Goal: Task Accomplishment & Management: Manage account settings

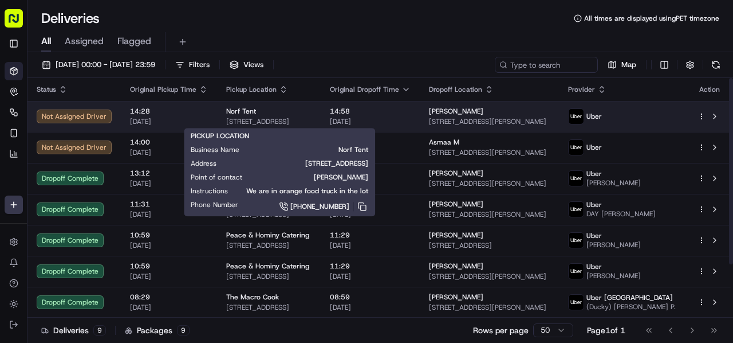
click at [302, 118] on span "[STREET_ADDRESS]" at bounding box center [268, 121] width 85 height 9
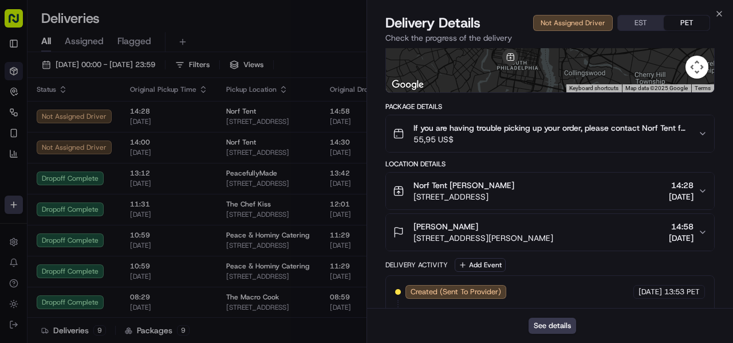
scroll to position [204, 0]
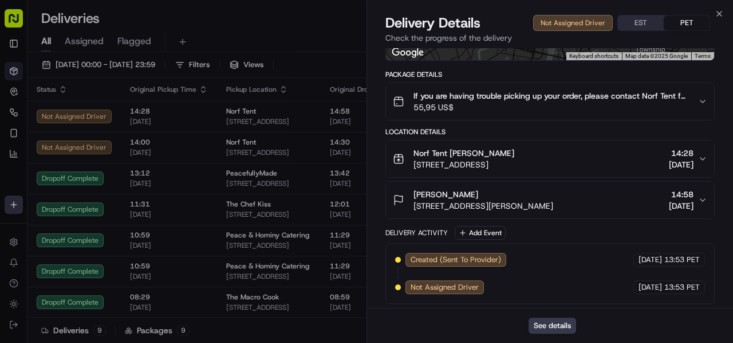
click at [525, 111] on span "55,95 US$" at bounding box center [551, 106] width 275 height 11
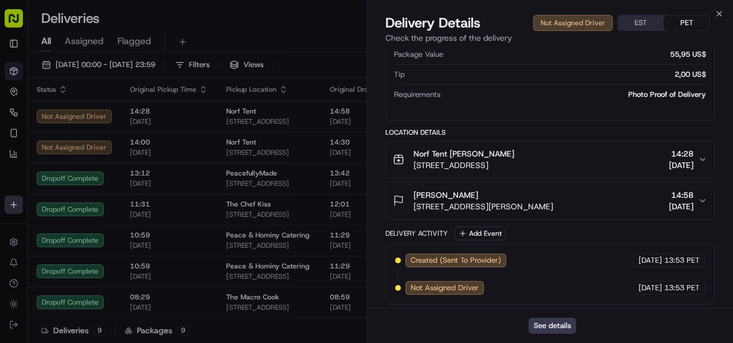
scroll to position [333, 0]
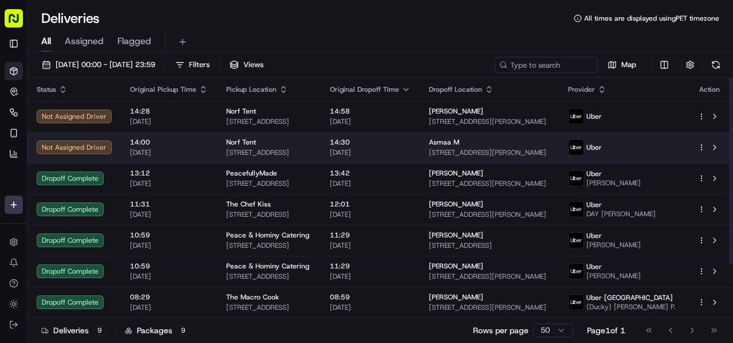
click at [411, 148] on span "[DATE]" at bounding box center [370, 152] width 81 height 9
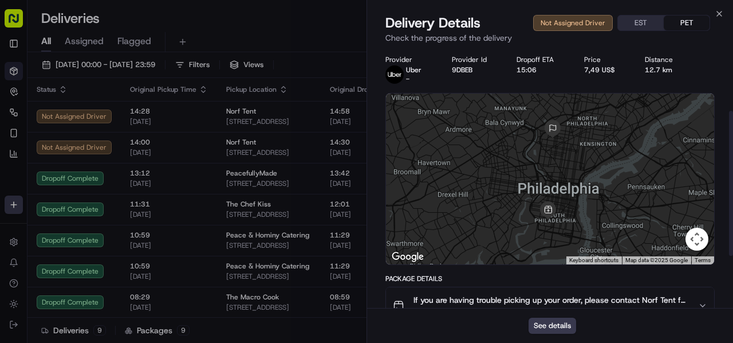
scroll to position [204, 0]
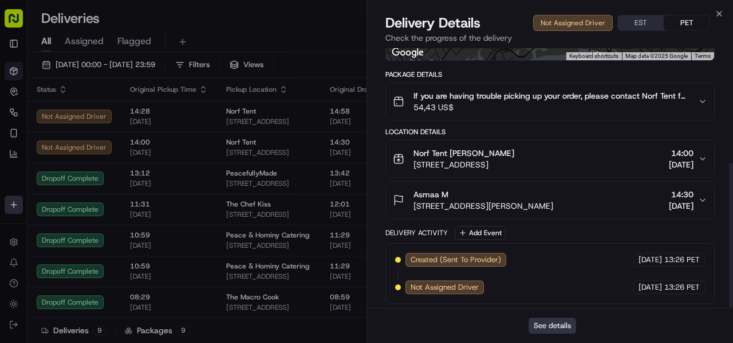
click at [553, 324] on button "See details" at bounding box center [553, 325] width 48 height 16
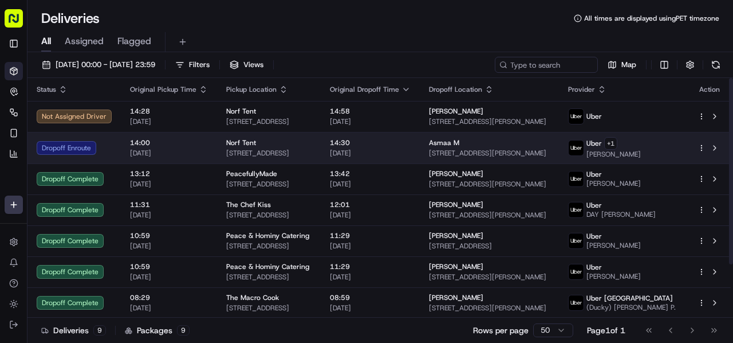
click at [292, 140] on div "Norf Tent" at bounding box center [268, 142] width 85 height 9
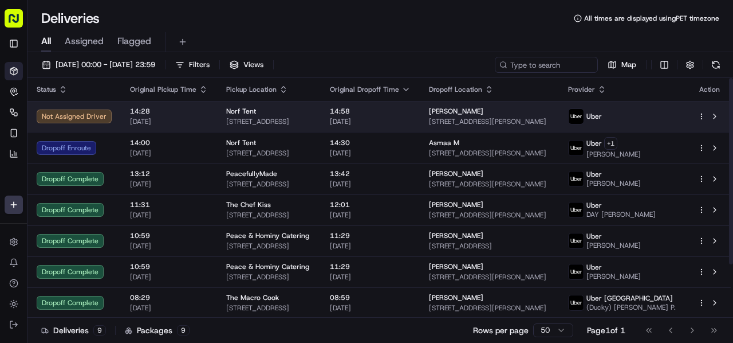
click at [359, 121] on td "14:58 19/09/2025" at bounding box center [370, 116] width 99 height 31
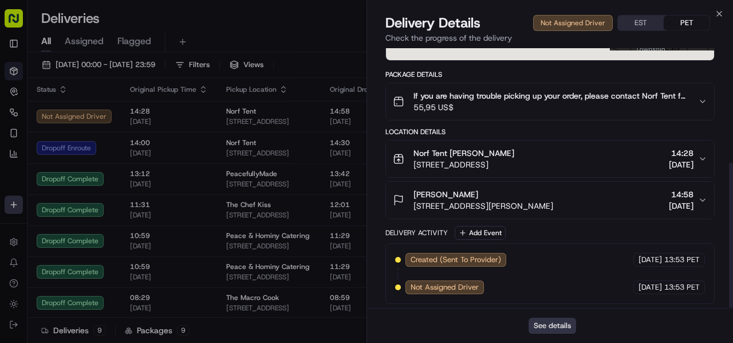
click at [558, 326] on button "See details" at bounding box center [553, 325] width 48 height 16
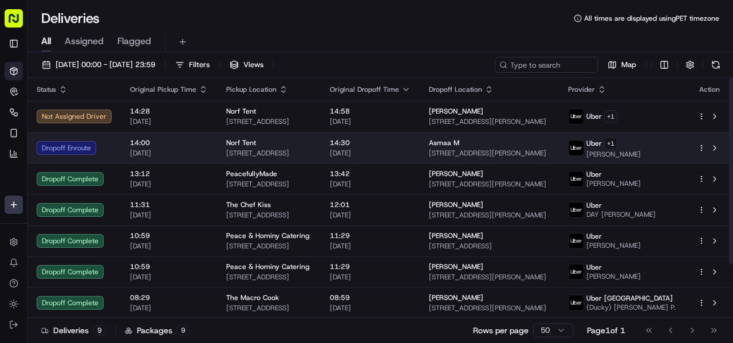
click at [373, 147] on div "14:30 19/09/2025" at bounding box center [370, 147] width 81 height 19
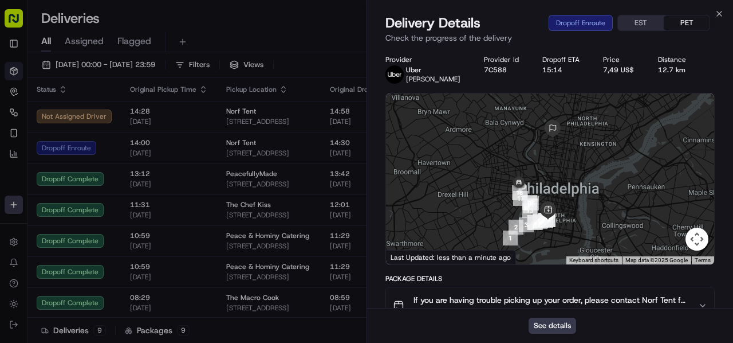
scroll to position [172, 0]
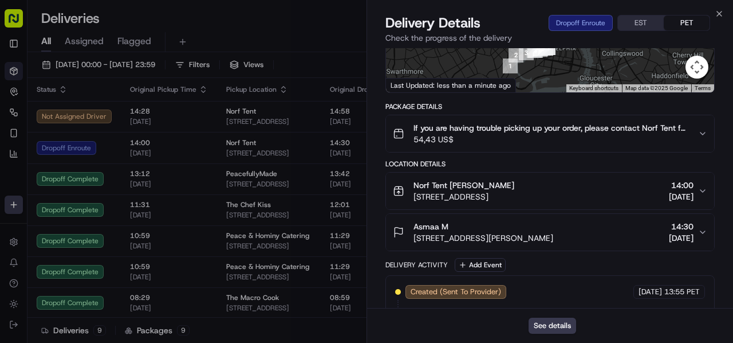
click at [553, 230] on div "Asmaa M" at bounding box center [484, 226] width 140 height 11
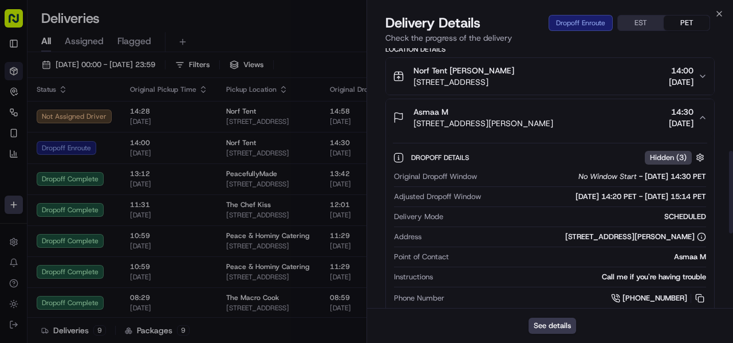
scroll to position [344, 0]
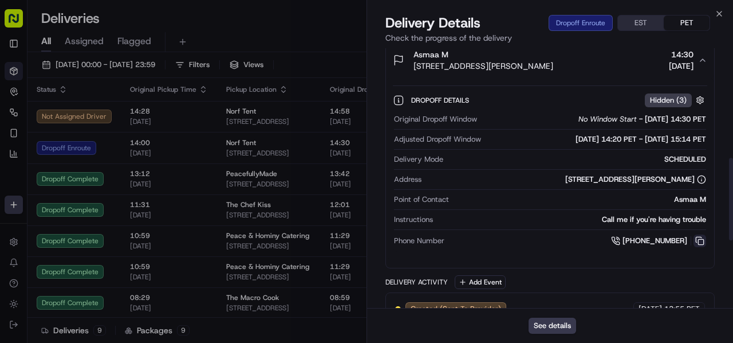
click at [702, 242] on button at bounding box center [700, 240] width 13 height 13
click at [702, 235] on button at bounding box center [700, 240] width 13 height 13
click at [700, 238] on button at bounding box center [700, 240] width 13 height 13
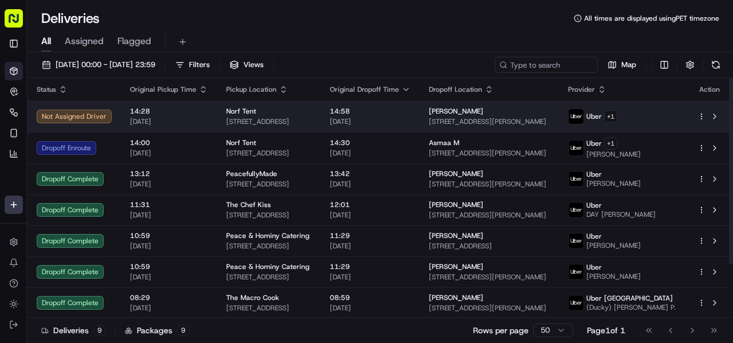
click at [293, 121] on span "[STREET_ADDRESS]" at bounding box center [268, 121] width 85 height 9
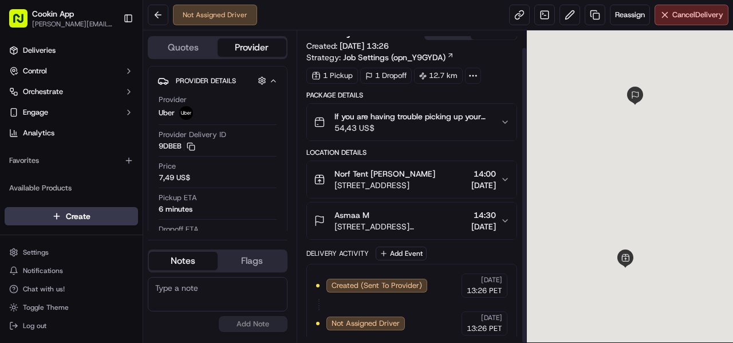
scroll to position [18, 0]
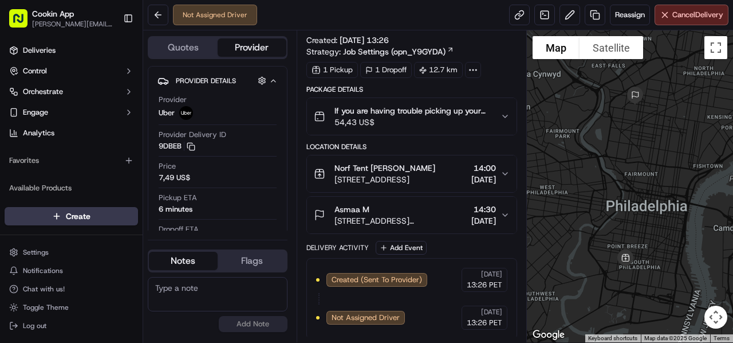
click at [398, 105] on span "If you are having trouble picking up your order, please contact Norf Tent for p…" at bounding box center [412, 110] width 157 height 11
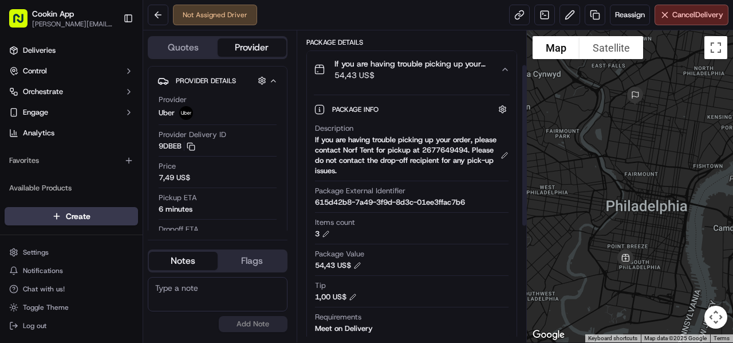
scroll to position [132, 0]
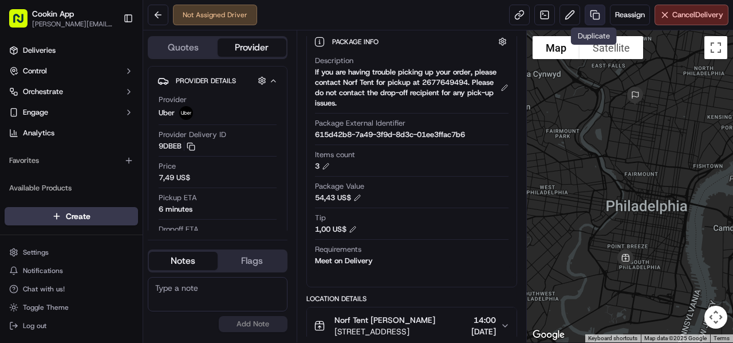
click at [597, 11] on link at bounding box center [595, 15] width 21 height 21
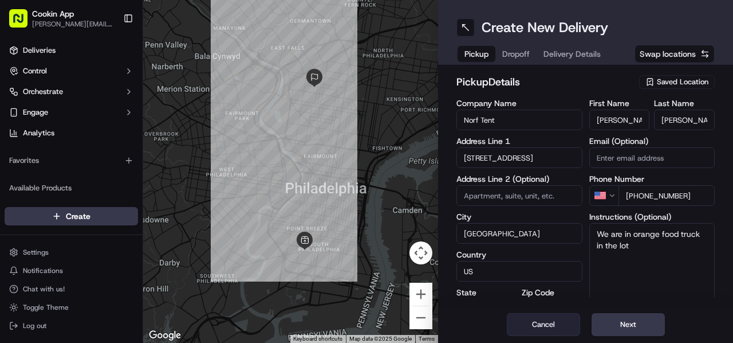
click at [557, 325] on button "Cancel" at bounding box center [543, 324] width 73 height 23
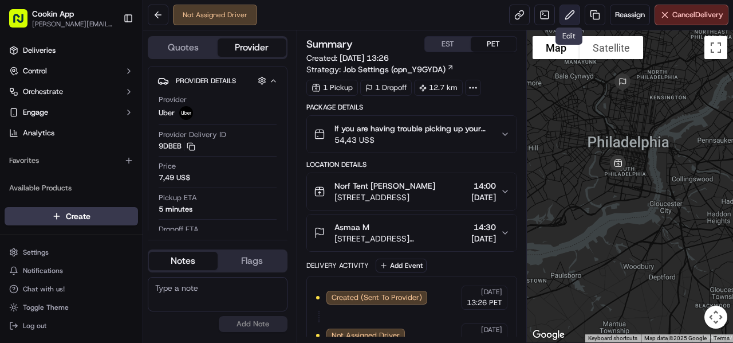
click at [566, 15] on button at bounding box center [570, 15] width 21 height 21
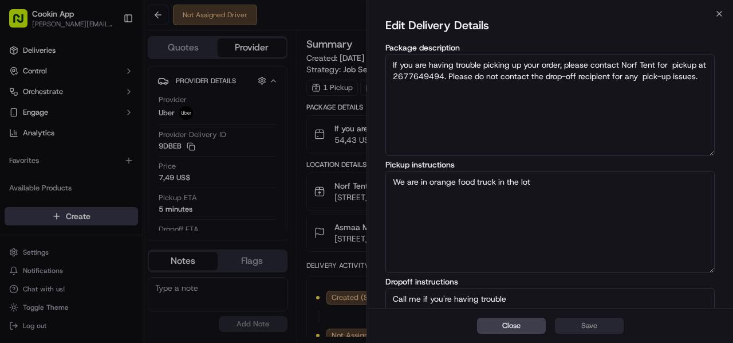
scroll to position [189, 0]
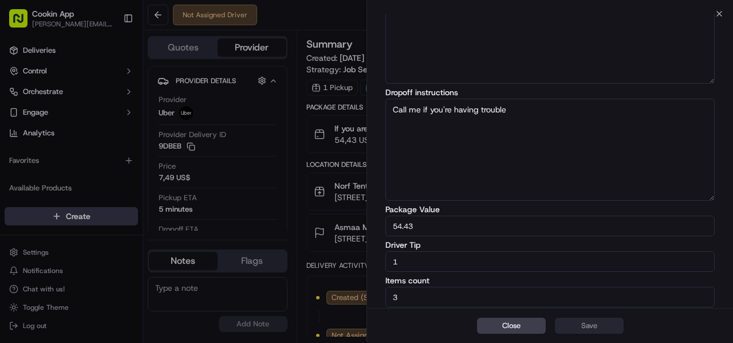
drag, startPoint x: 416, startPoint y: 253, endPoint x: 362, endPoint y: 269, distance: 56.2
click at [362, 269] on body "Cookin App renata@cookin.com Toggle Sidebar Deliveries Control Orchestrate Enga…" at bounding box center [366, 171] width 733 height 343
type input "3"
click at [583, 324] on button "Save" at bounding box center [589, 325] width 69 height 16
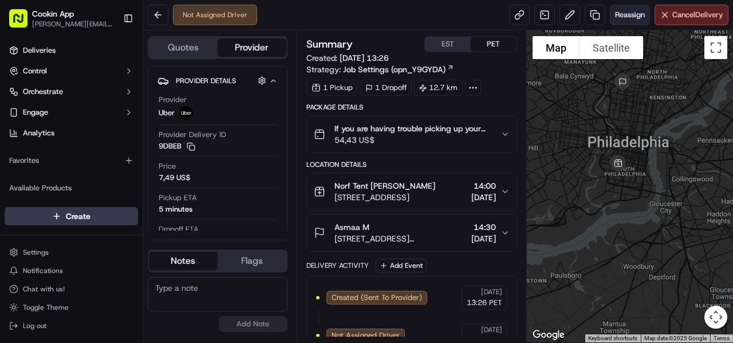
click at [617, 12] on span "Reassign" at bounding box center [630, 15] width 30 height 10
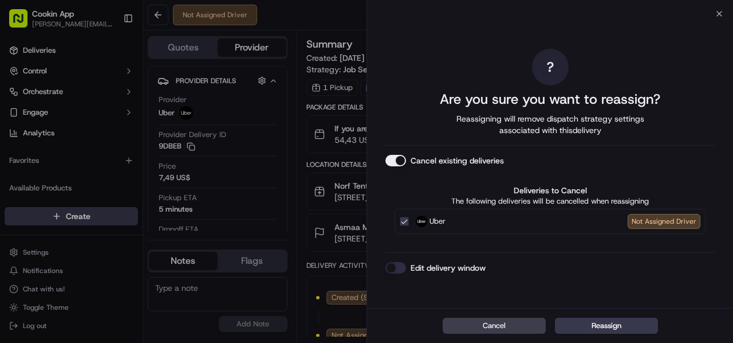
click at [399, 162] on button "Cancel existing deliveries" at bounding box center [395, 160] width 21 height 11
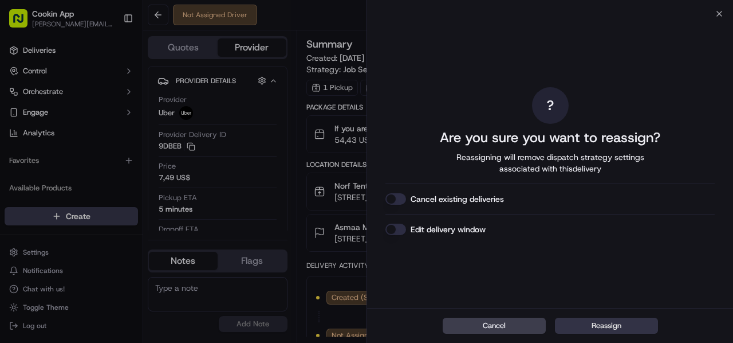
click at [607, 326] on button "Reassign" at bounding box center [606, 325] width 103 height 16
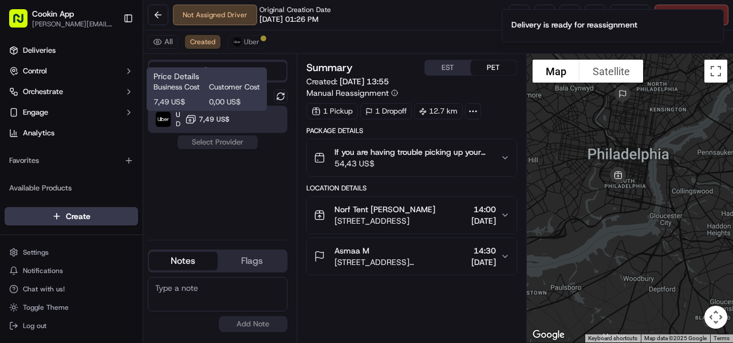
click at [223, 122] on span "7,49 US$" at bounding box center [214, 119] width 31 height 9
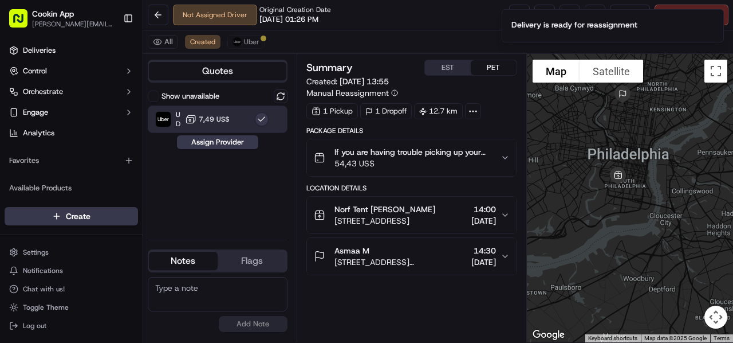
click at [225, 151] on div "Show unavailable Uber Dropoff ETA 1 hour 7,49 US$ Assign Provider" at bounding box center [218, 159] width 140 height 141
click at [223, 147] on button "Assign Provider" at bounding box center [217, 142] width 81 height 14
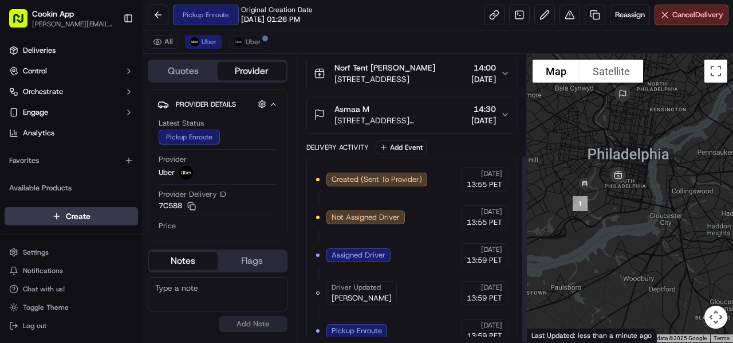
scroll to position [153, 0]
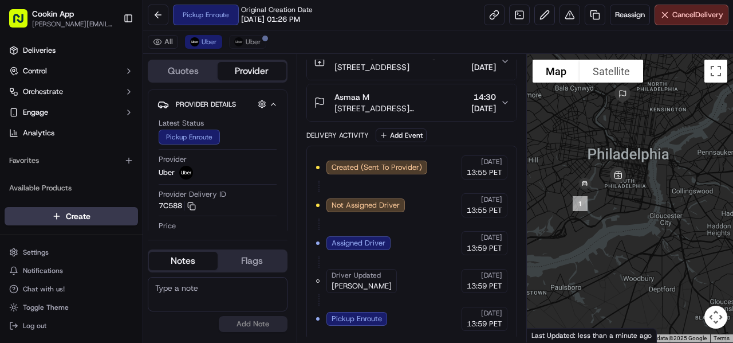
click at [301, 171] on div "Summary EST PET Created: 19/09/2025 13:55 Manual Reassignment 1 Pickup 1 Dropof…" at bounding box center [412, 198] width 230 height 288
click at [246, 40] on span "Uber" at bounding box center [253, 41] width 15 height 9
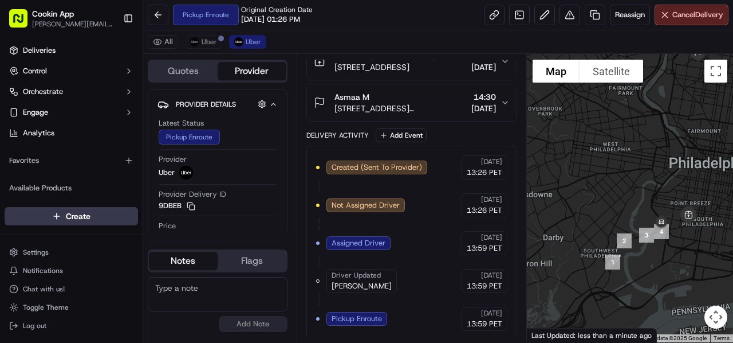
drag, startPoint x: 644, startPoint y: 219, endPoint x: 620, endPoint y: 212, distance: 24.9
click at [620, 212] on div at bounding box center [630, 198] width 207 height 288
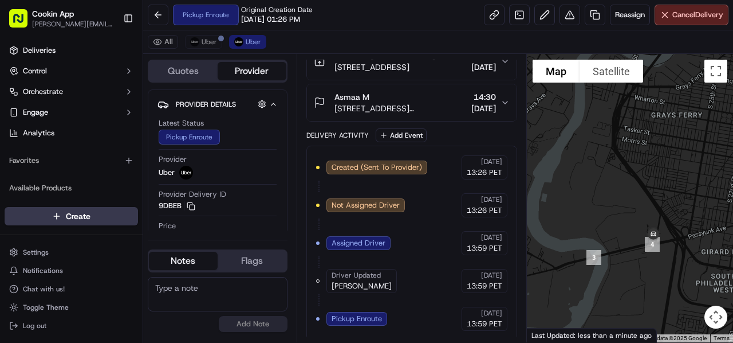
scroll to position [0, 0]
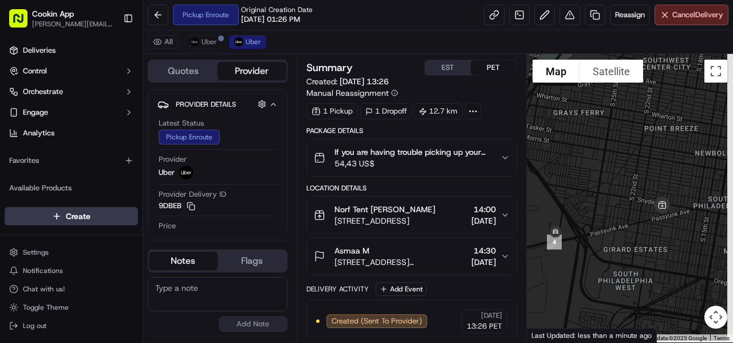
drag, startPoint x: 679, startPoint y: 162, endPoint x: 580, endPoint y: 160, distance: 99.7
click at [580, 160] on div at bounding box center [630, 198] width 207 height 288
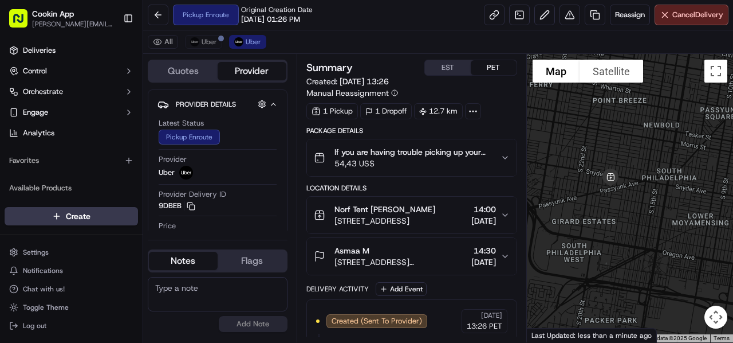
drag, startPoint x: 686, startPoint y: 199, endPoint x: 647, endPoint y: 166, distance: 51.6
click at [647, 166] on div at bounding box center [630, 198] width 207 height 288
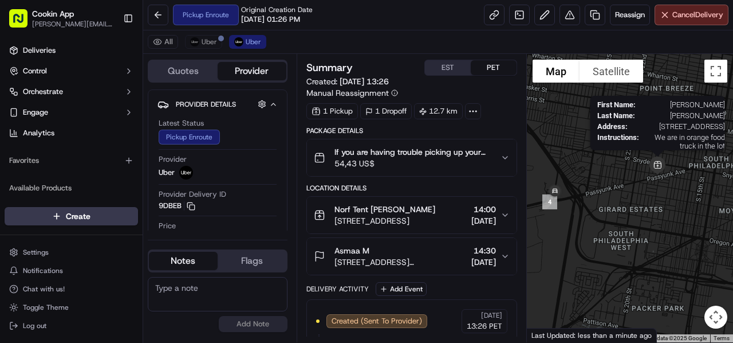
drag, startPoint x: 598, startPoint y: 190, endPoint x: 647, endPoint y: 176, distance: 51.0
click at [647, 176] on div "First Name : [PERSON_NAME] Last Name : [PERSON_NAME] Address : [STREET_ADDRESS]…" at bounding box center [630, 198] width 207 height 288
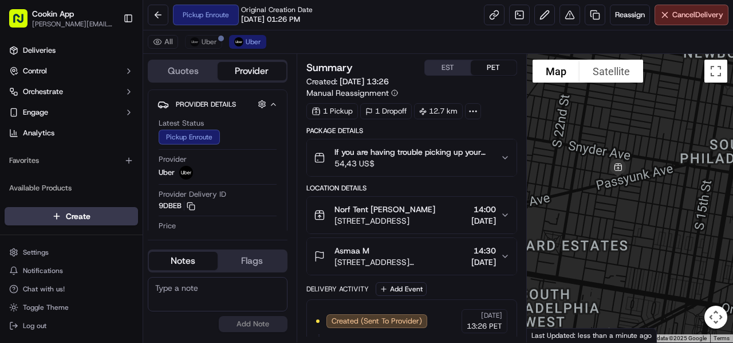
drag, startPoint x: 644, startPoint y: 197, endPoint x: 507, endPoint y: 183, distance: 137.6
click at [507, 183] on div "Quotes Provider Provider Details Hidden ( 2 ) Latest Status Pickup Enroute Prov…" at bounding box center [438, 198] width 590 height 288
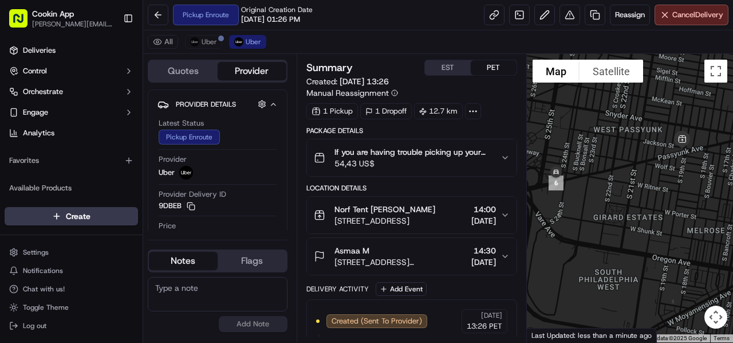
drag, startPoint x: 622, startPoint y: 226, endPoint x: 690, endPoint y: 193, distance: 75.3
click at [690, 193] on div at bounding box center [630, 198] width 207 height 288
click at [391, 210] on span "Norf Tent [PERSON_NAME]" at bounding box center [384, 208] width 101 height 11
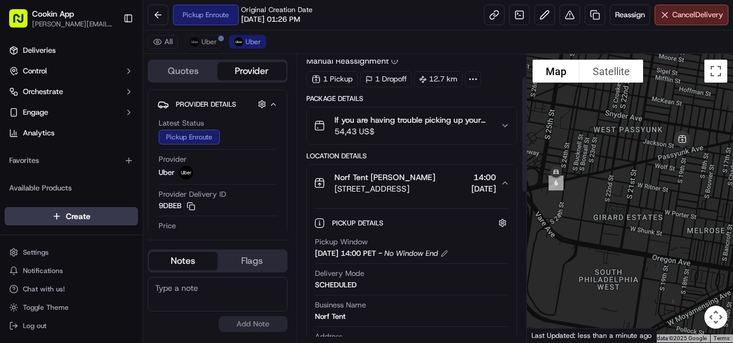
scroll to position [57, 0]
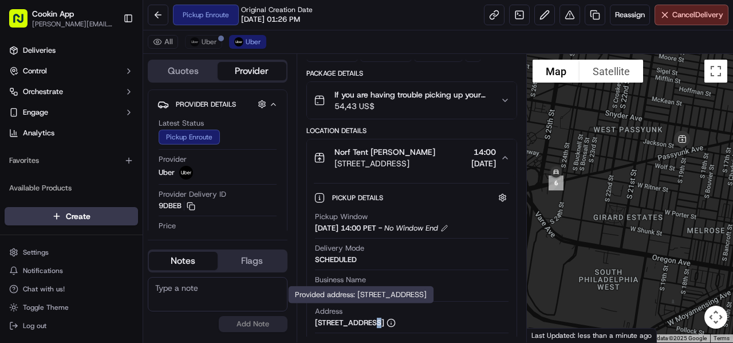
click at [370, 317] on div "[STREET_ADDRESS]" at bounding box center [355, 322] width 81 height 10
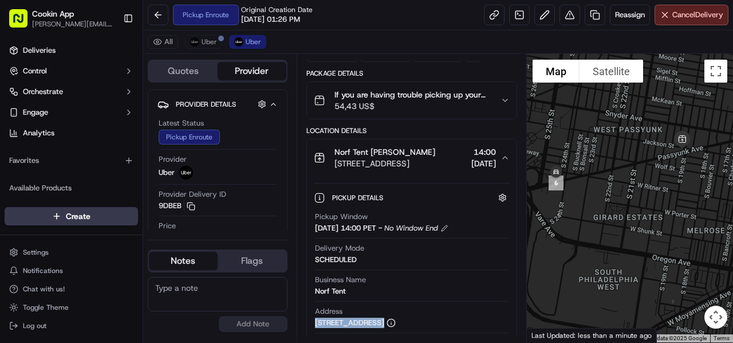
click at [370, 317] on div "[STREET_ADDRESS]" at bounding box center [355, 322] width 81 height 10
click at [672, 11] on span "Cancel Delivery" at bounding box center [697, 15] width 51 height 10
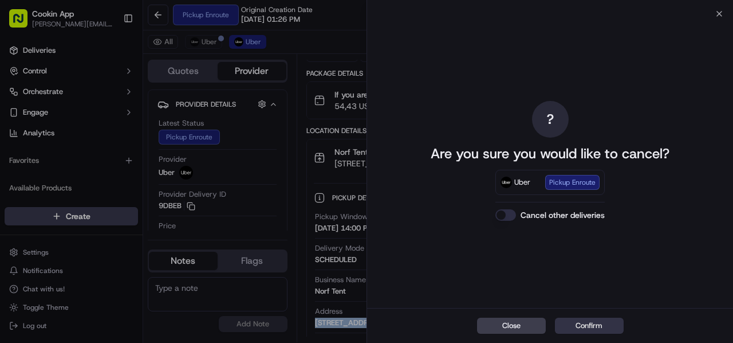
click at [600, 323] on button "Confirm" at bounding box center [589, 325] width 69 height 16
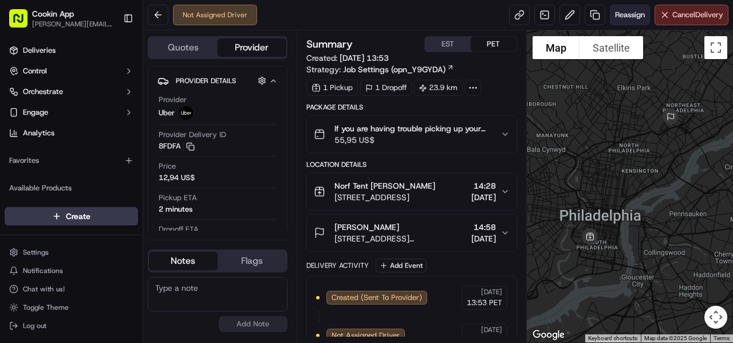
click at [628, 18] on span "Reassign" at bounding box center [630, 15] width 30 height 10
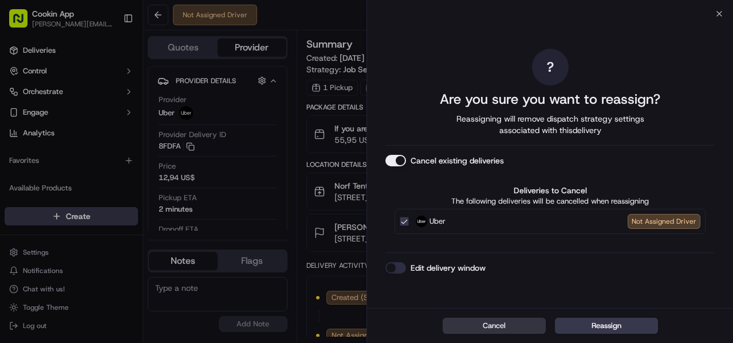
click at [496, 325] on button "Cancel" at bounding box center [494, 325] width 103 height 16
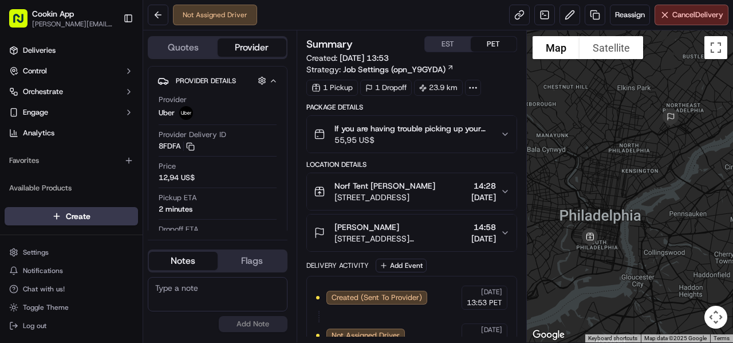
click at [371, 140] on span "55,95 US$" at bounding box center [412, 139] width 157 height 11
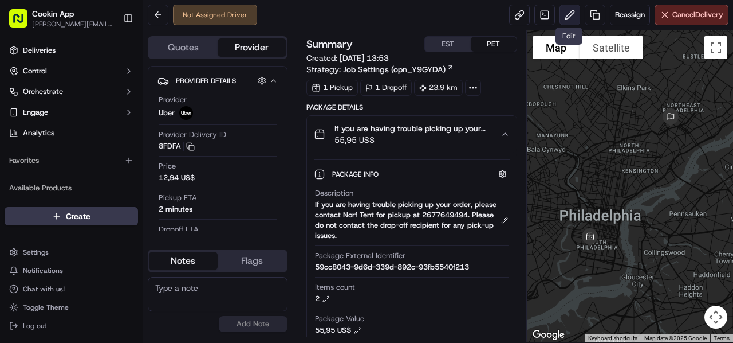
click at [565, 17] on button at bounding box center [570, 15] width 21 height 21
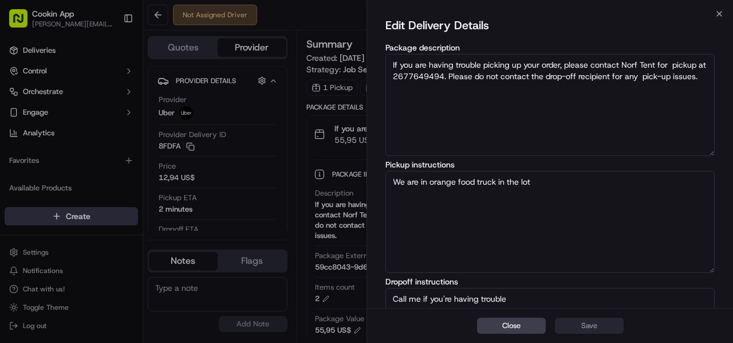
click at [717, 13] on icon "button" at bounding box center [719, 13] width 9 height 9
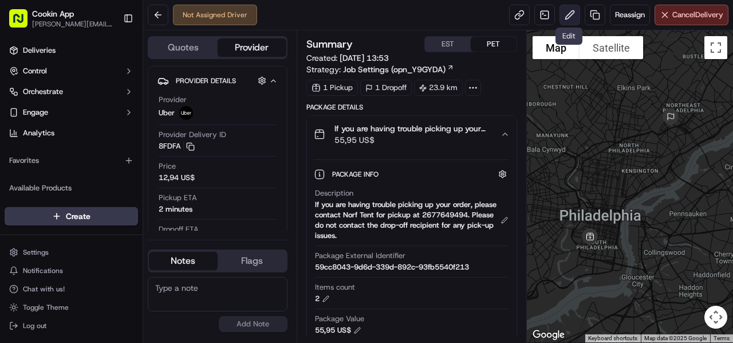
click at [568, 17] on button at bounding box center [570, 15] width 21 height 21
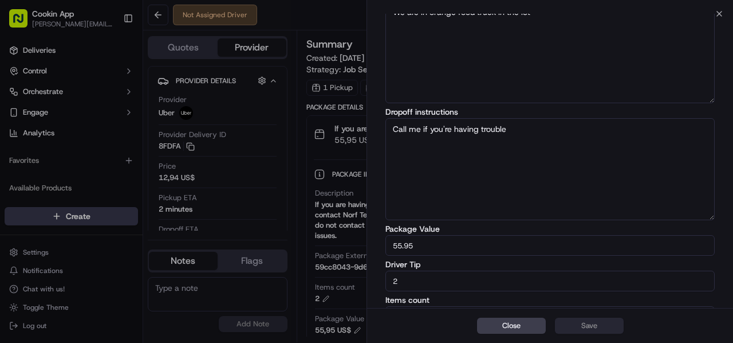
scroll to position [189, 0]
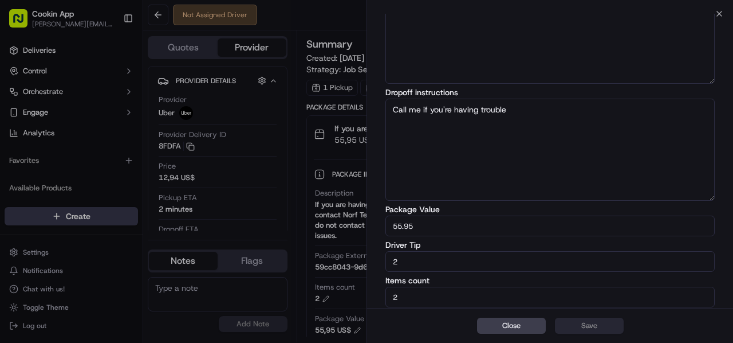
drag, startPoint x: 415, startPoint y: 259, endPoint x: 334, endPoint y: 252, distance: 81.1
click at [336, 250] on body "Cookin App renata@cookin.com Toggle Sidebar Deliveries Control Orchestrate Enga…" at bounding box center [366, 171] width 733 height 343
type input "4"
click at [597, 325] on button "Save" at bounding box center [589, 325] width 69 height 16
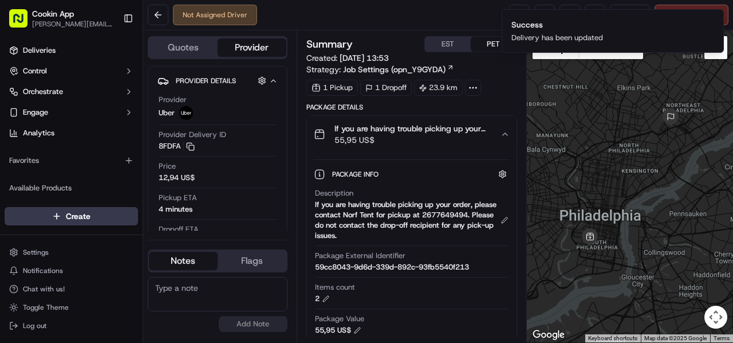
click at [340, 23] on div "Not Assigned Driver Reassign Cancel Delivery" at bounding box center [438, 15] width 590 height 30
click at [714, 17] on icon "Notifications (F8)" at bounding box center [714, 18] width 9 height 9
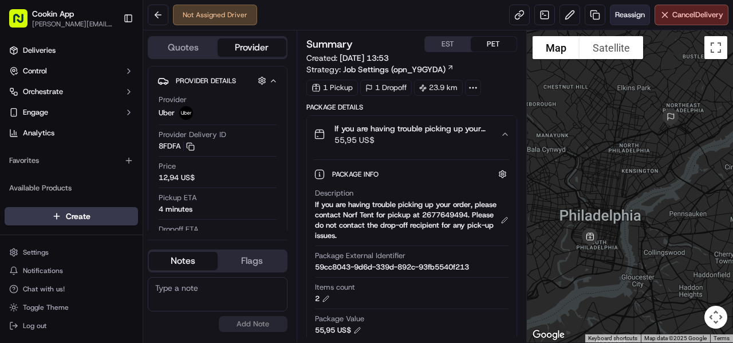
click at [623, 18] on span "Reassign" at bounding box center [630, 15] width 30 height 10
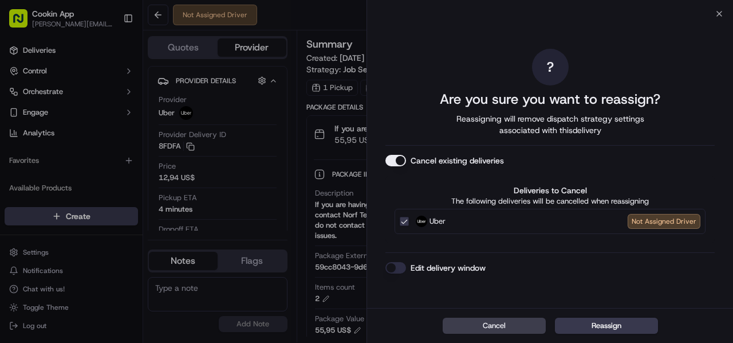
click at [402, 160] on button "Cancel existing deliveries" at bounding box center [395, 160] width 21 height 11
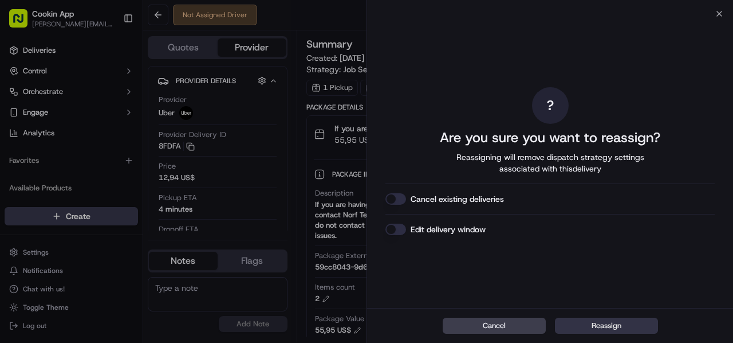
click at [608, 327] on button "Reassign" at bounding box center [606, 325] width 103 height 16
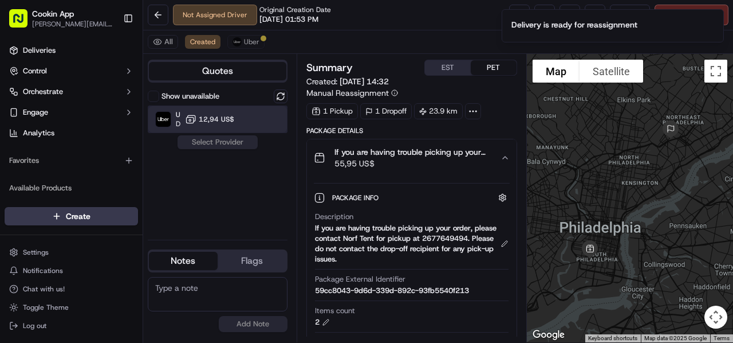
click at [228, 109] on div "Uber Dropoff ETA 1 hour 12,94 US$" at bounding box center [218, 118] width 140 height 27
click at [222, 141] on button "Assign Provider" at bounding box center [217, 142] width 81 height 14
click at [220, 141] on div "Show unavailable Uber Dropoff ETA 1 hour 12,94 US$ Assign Provider" at bounding box center [218, 159] width 140 height 141
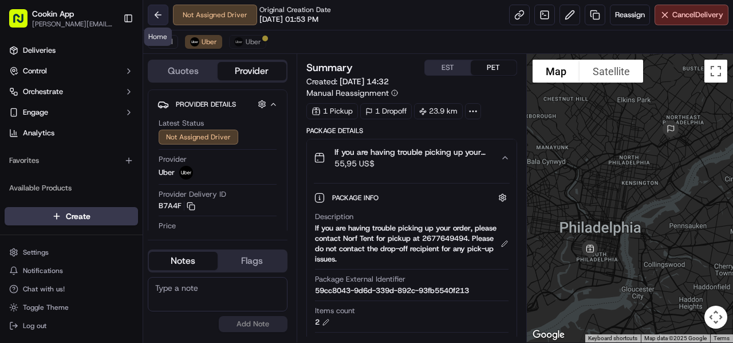
click at [159, 19] on button at bounding box center [158, 15] width 21 height 21
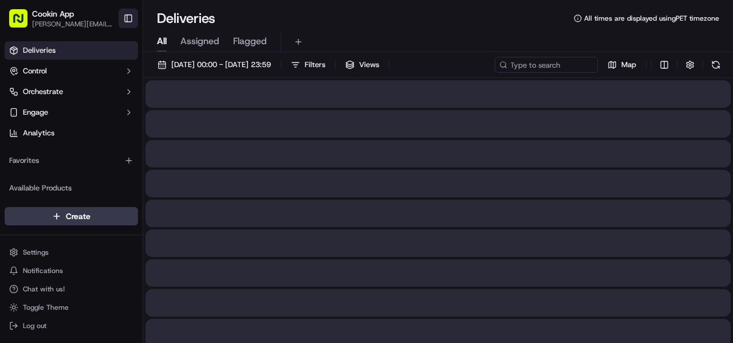
click at [126, 13] on button "Toggle Sidebar" at bounding box center [128, 18] width 19 height 19
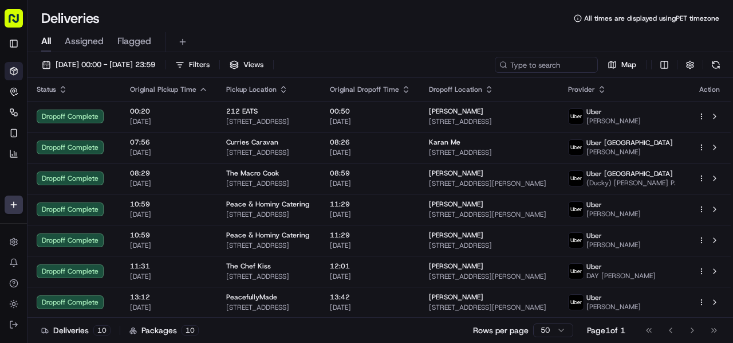
drag, startPoint x: 133, startPoint y: 3, endPoint x: 188, endPoint y: 25, distance: 59.9
click at [186, 26] on div "Deliveries All times are displayed using PET timezone" at bounding box center [380, 18] width 706 height 18
click at [411, 89] on icon "button" at bounding box center [406, 89] width 9 height 9
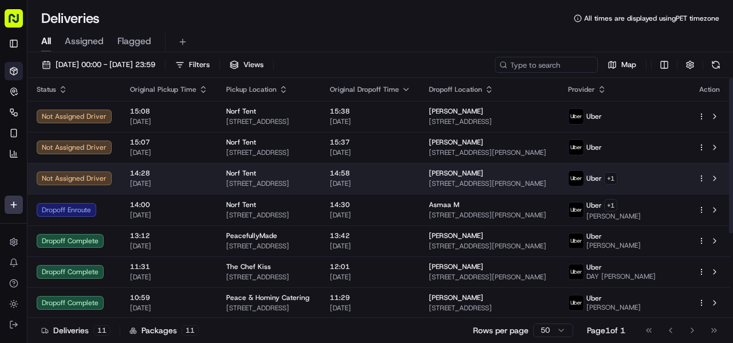
click at [312, 171] on div "Norf Tent" at bounding box center [268, 172] width 85 height 9
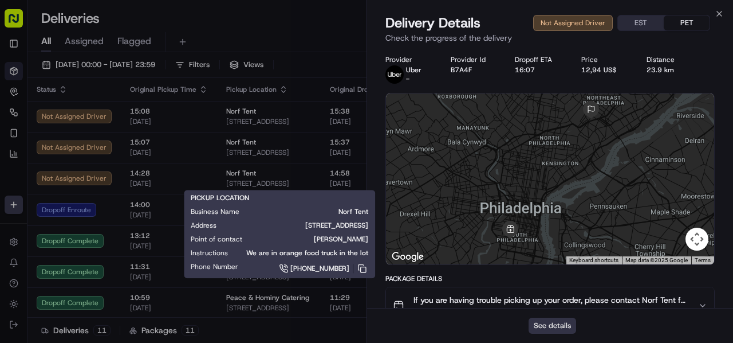
click at [554, 318] on button "See details" at bounding box center [553, 325] width 48 height 16
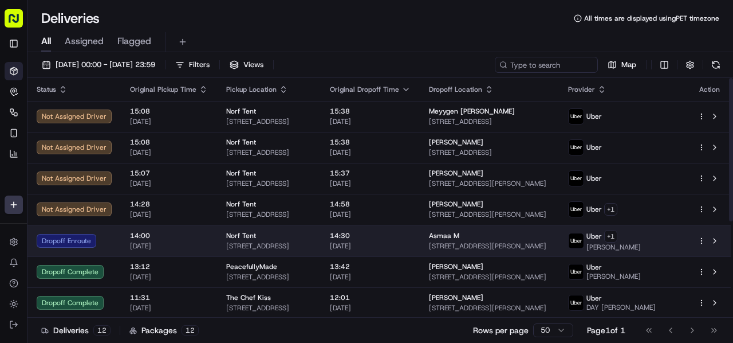
click at [275, 243] on span "[STREET_ADDRESS]" at bounding box center [268, 245] width 85 height 9
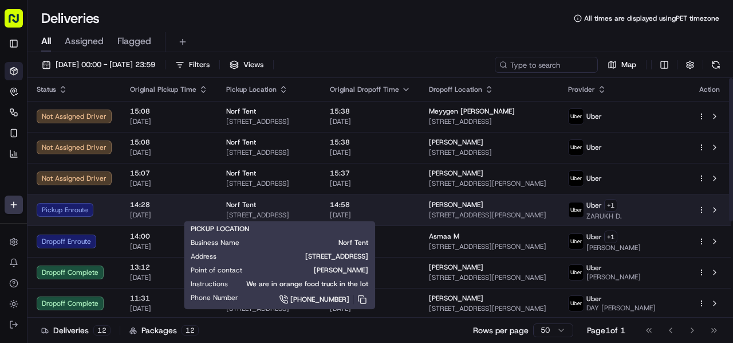
click at [309, 204] on div "Norf Tent" at bounding box center [268, 204] width 85 height 9
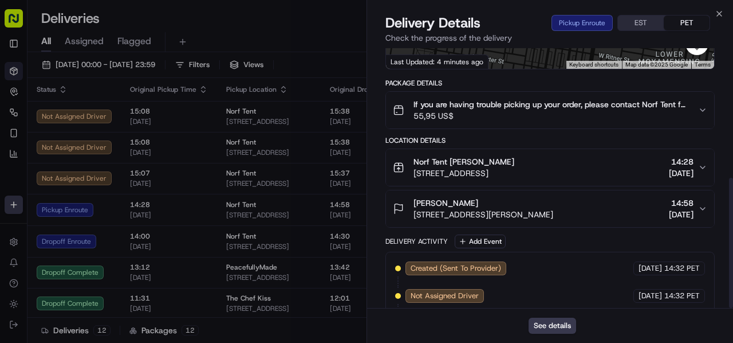
scroll to position [258, 0]
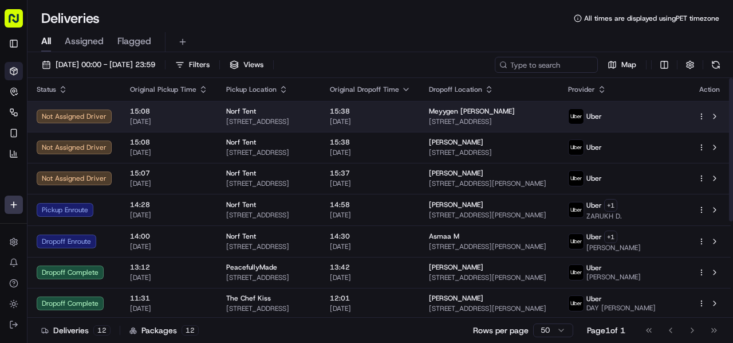
click at [516, 121] on span "513 E Chelten Ave, Philadelphia, PA 19144, USA" at bounding box center [489, 121] width 121 height 9
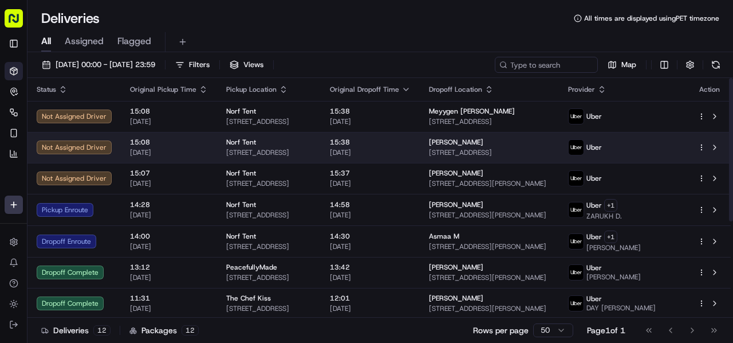
click at [369, 149] on span "[DATE]" at bounding box center [370, 152] width 81 height 9
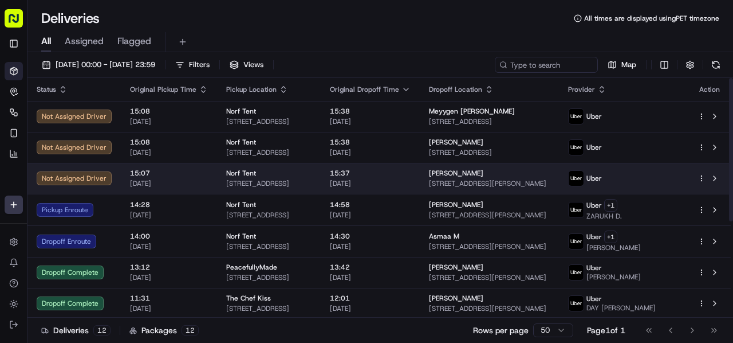
click at [312, 186] on span "[STREET_ADDRESS]" at bounding box center [268, 183] width 85 height 9
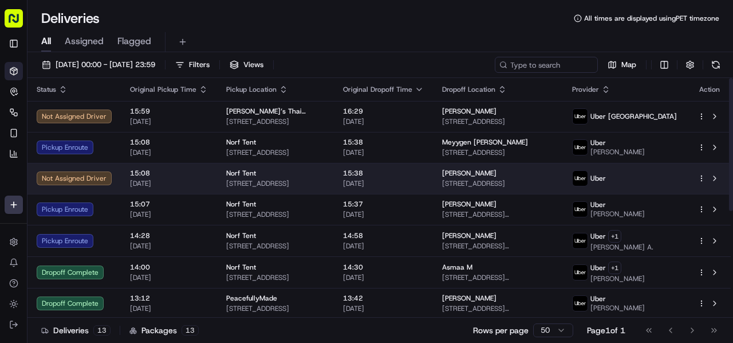
click at [513, 177] on div "Syreeta Manire 5507 Locust St, Philadelphia, PA 19139, USA" at bounding box center [498, 177] width 112 height 19
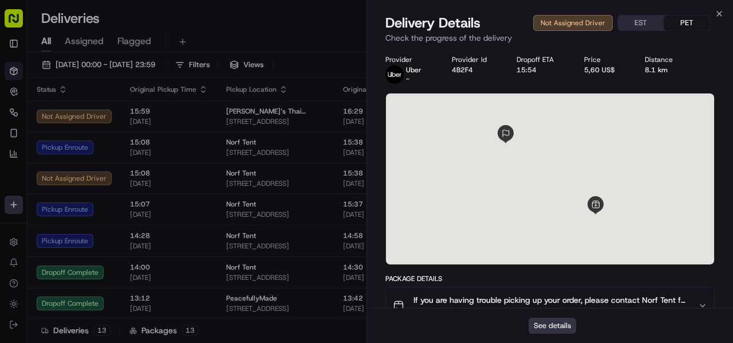
click at [563, 326] on button "See details" at bounding box center [553, 325] width 48 height 16
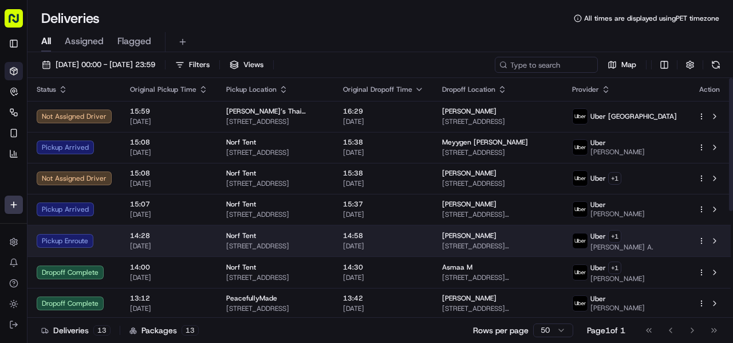
click at [334, 243] on td "Norf Tent 2200 S 19th St, Philadelphia, PA 19145, USA" at bounding box center [275, 241] width 117 height 32
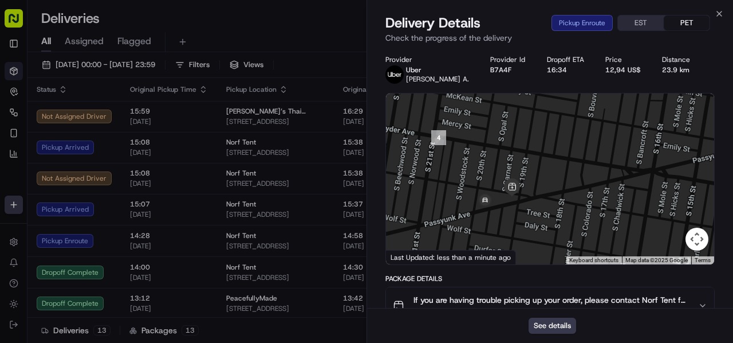
drag, startPoint x: 443, startPoint y: 216, endPoint x: 537, endPoint y: 219, distance: 94.6
click at [537, 219] on div at bounding box center [550, 178] width 328 height 171
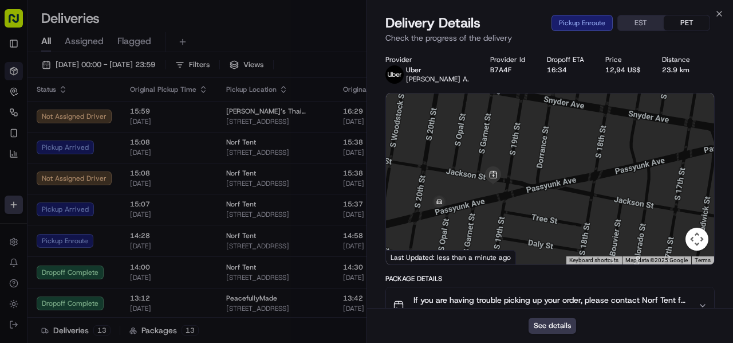
scroll to position [229, 0]
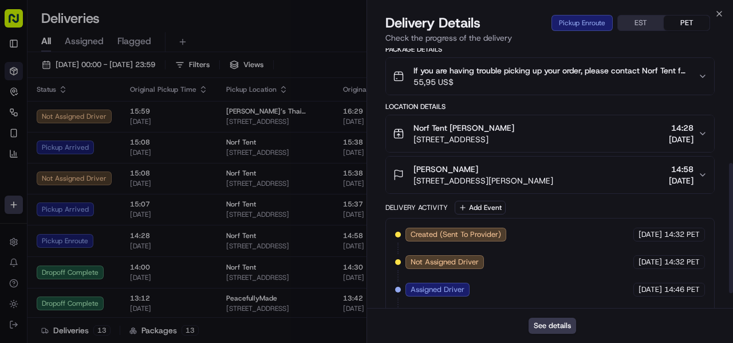
click at [553, 180] on span "1429 E Comly St, Philadelphia, PA 19149, USA" at bounding box center [484, 180] width 140 height 11
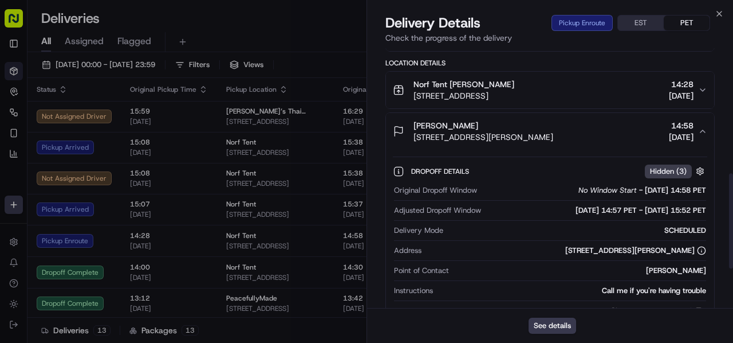
scroll to position [344, 0]
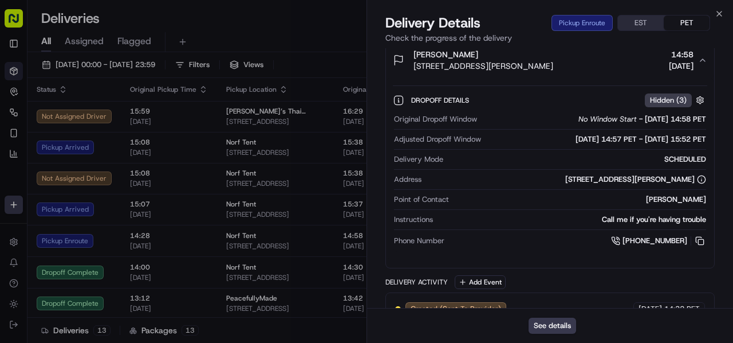
drag, startPoint x: 699, startPoint y: 237, endPoint x: 671, endPoint y: 213, distance: 36.2
click at [699, 237] on button at bounding box center [700, 240] width 13 height 13
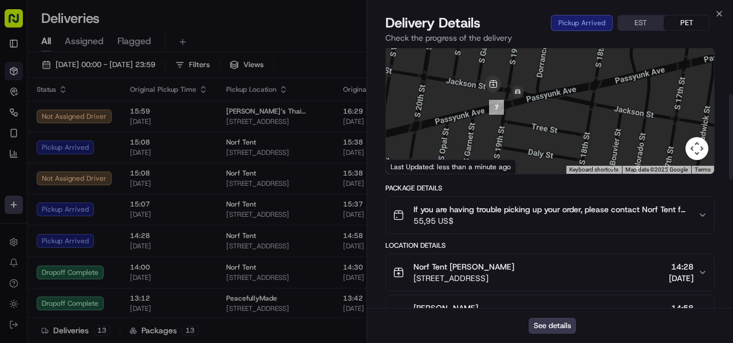
scroll to position [13, 0]
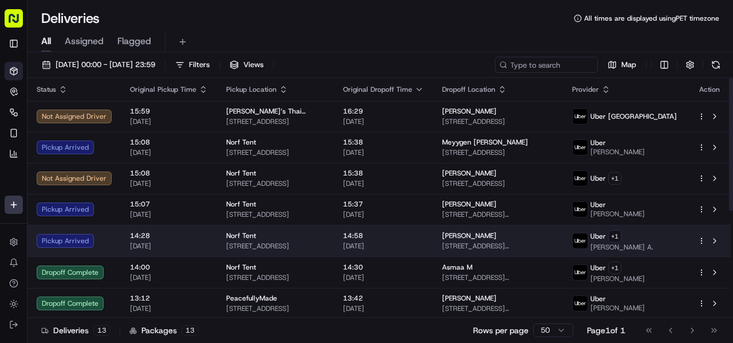
click at [469, 235] on span "Khalil Carter" at bounding box center [469, 235] width 54 height 9
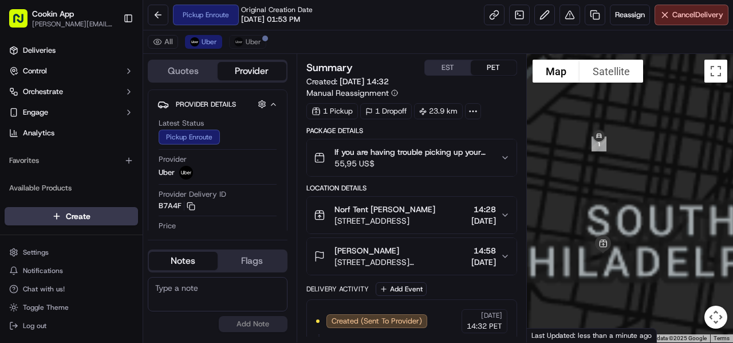
drag, startPoint x: 611, startPoint y: 262, endPoint x: 645, endPoint y: 195, distance: 74.5
click at [645, 195] on div at bounding box center [630, 198] width 207 height 288
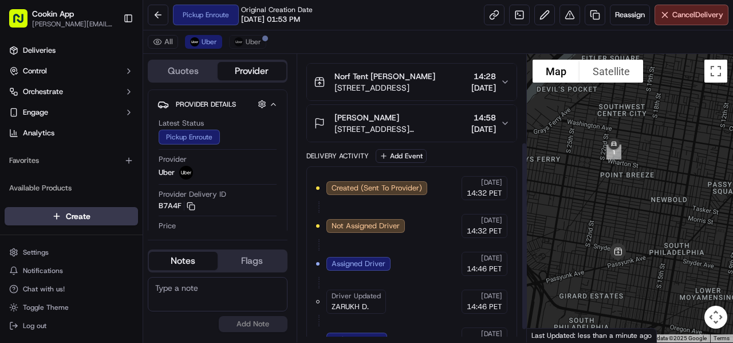
scroll to position [153, 0]
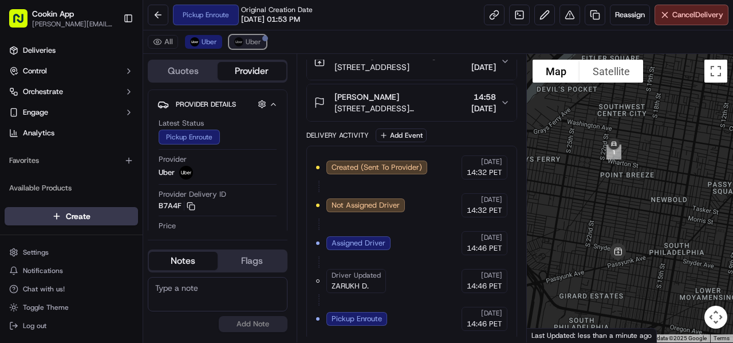
click at [246, 41] on span "Uber" at bounding box center [253, 41] width 15 height 9
click at [192, 40] on img at bounding box center [194, 41] width 9 height 9
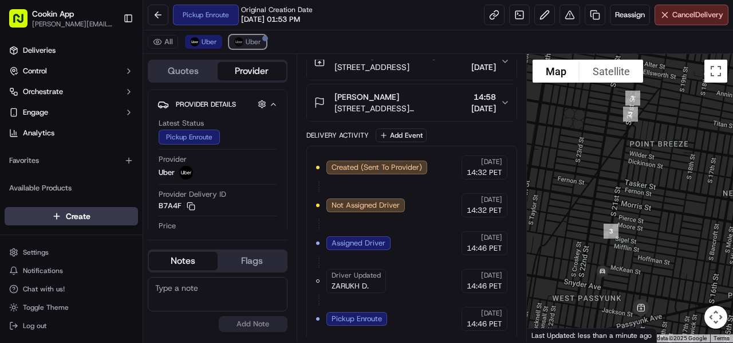
click at [250, 38] on span "Uber" at bounding box center [253, 41] width 15 height 9
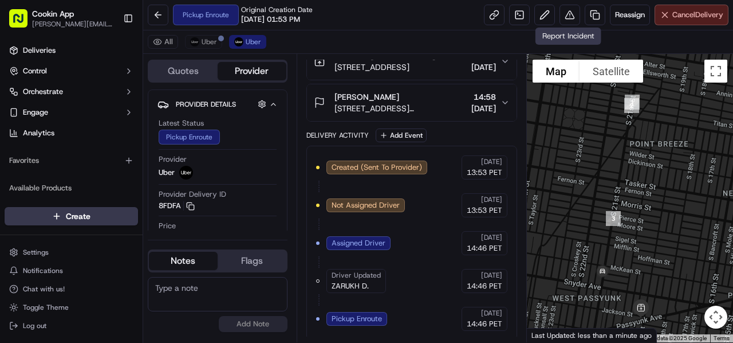
click at [716, 13] on span "Cancel Delivery" at bounding box center [697, 15] width 51 height 10
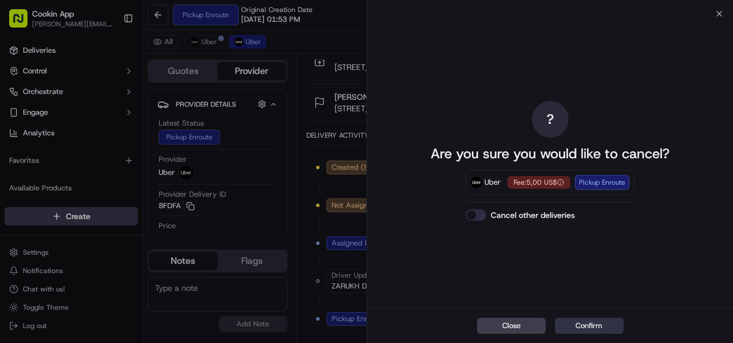
click at [595, 325] on button "Confirm" at bounding box center [589, 325] width 69 height 16
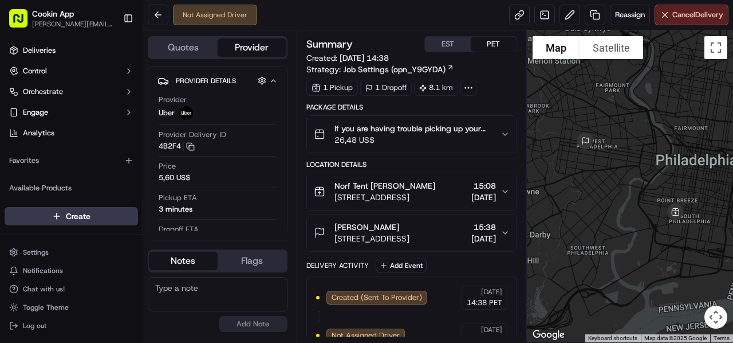
click at [406, 138] on span "26,48 US$" at bounding box center [412, 139] width 157 height 11
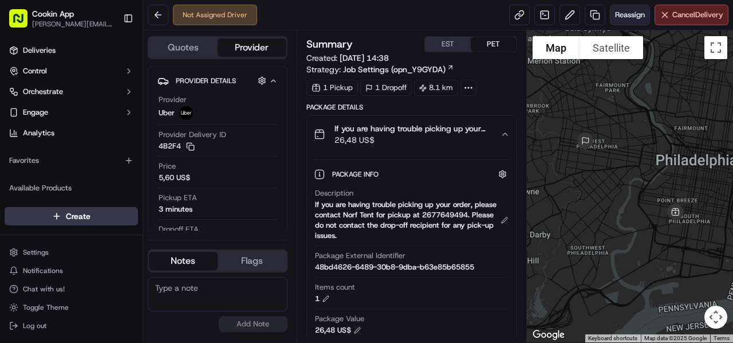
click at [615, 12] on span "Reassign" at bounding box center [630, 15] width 30 height 10
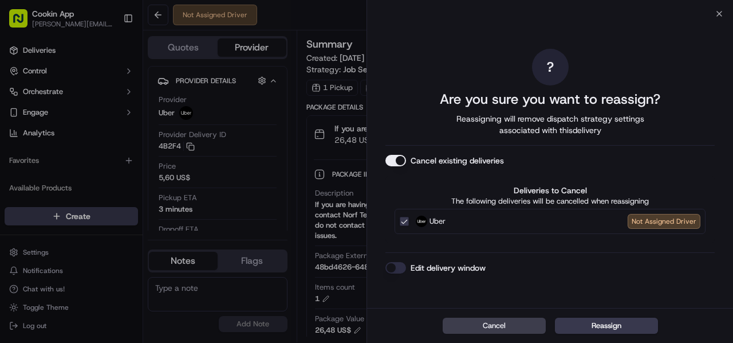
click at [403, 155] on button "Cancel existing deliveries" at bounding box center [395, 160] width 21 height 11
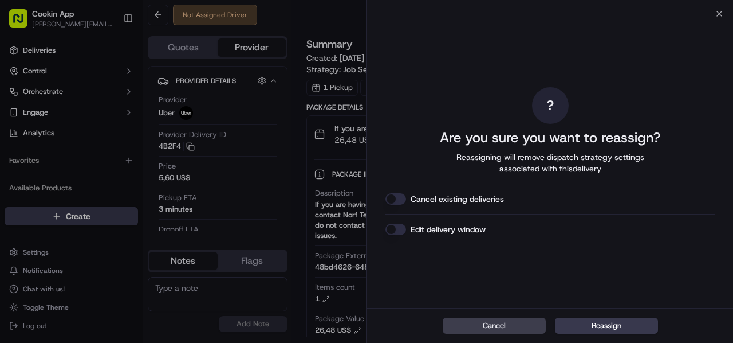
click at [400, 158] on div "? Are you sure you want to reassign? Reassigning will remove dispatch strategy …" at bounding box center [549, 160] width 329 height 289
click at [634, 317] on button "Reassign" at bounding box center [606, 325] width 103 height 16
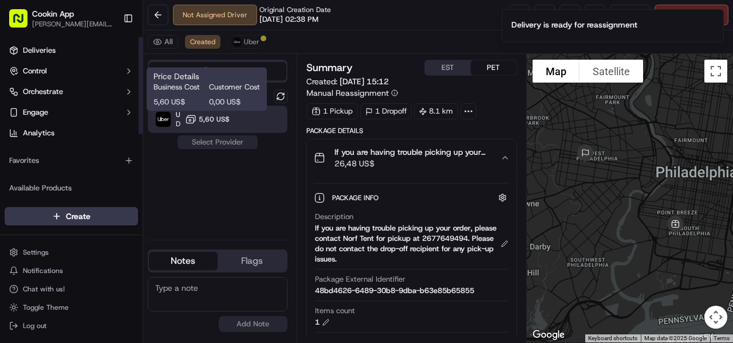
click at [215, 113] on button "5,60 US$" at bounding box center [207, 118] width 45 height 11
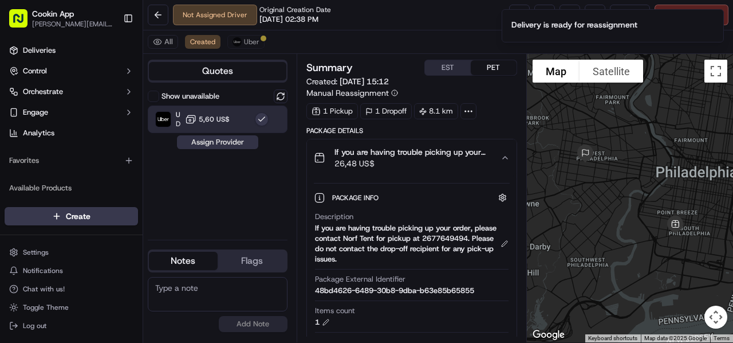
click at [224, 143] on button "Assign Provider" at bounding box center [217, 142] width 81 height 14
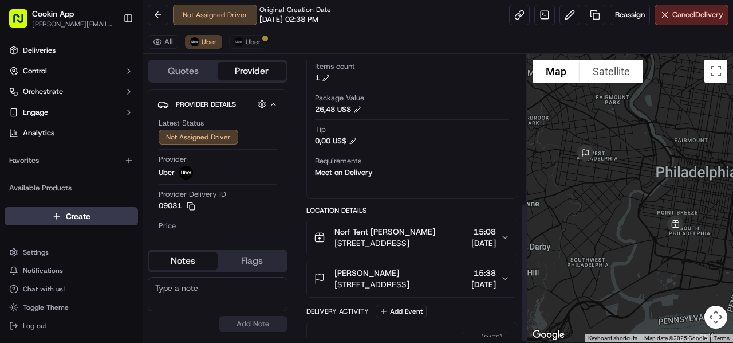
scroll to position [307, 0]
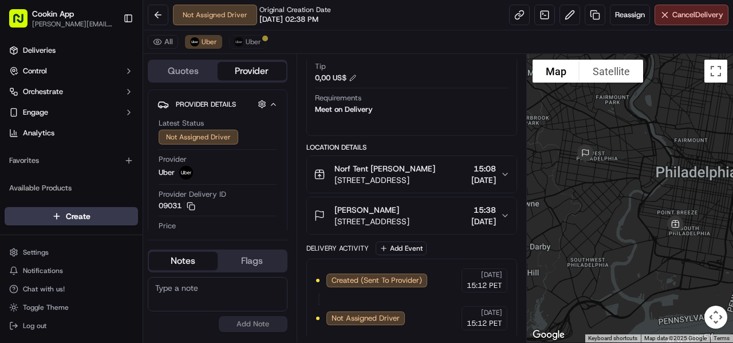
click at [443, 218] on div "[PERSON_NAME] [STREET_ADDRESS] 15:38 [DATE]" at bounding box center [407, 215] width 187 height 23
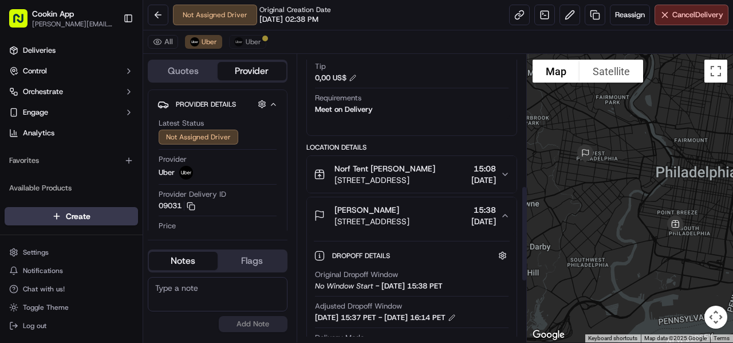
scroll to position [479, 0]
